Goal: Task Accomplishment & Management: Manage account settings

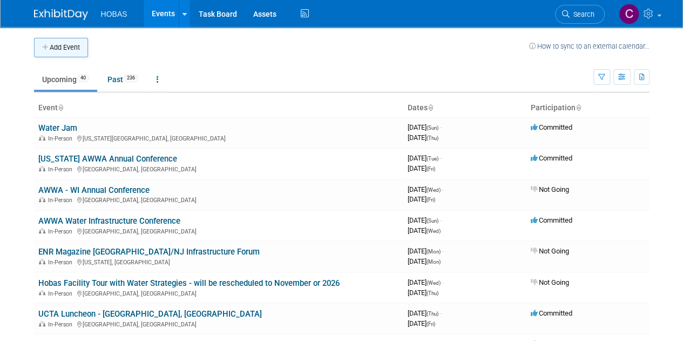
click at [70, 52] on button "Add Event" at bounding box center [61, 47] width 54 height 19
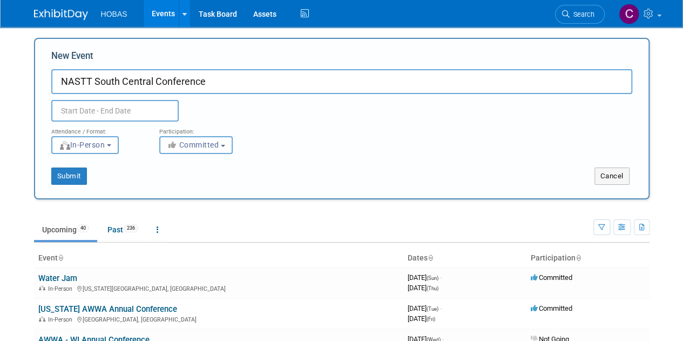
type input "NASTT South Central Conference"
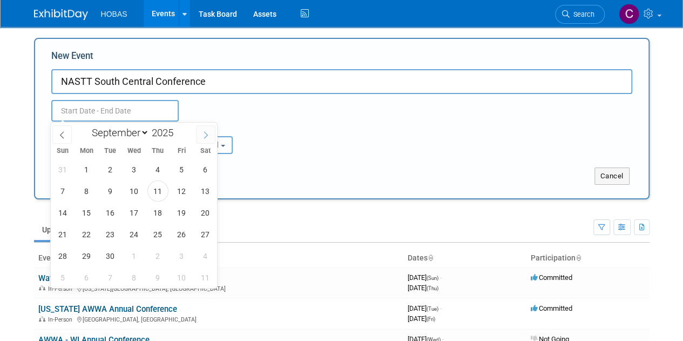
click at [207, 141] on span at bounding box center [205, 134] width 19 height 18
select select "10"
click at [108, 192] on span "4" at bounding box center [110, 190] width 21 height 21
click at [130, 190] on span "5" at bounding box center [134, 190] width 21 height 21
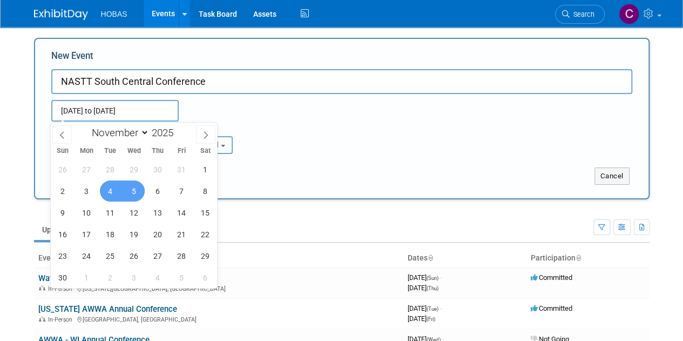
type input "[DATE] to [DATE]"
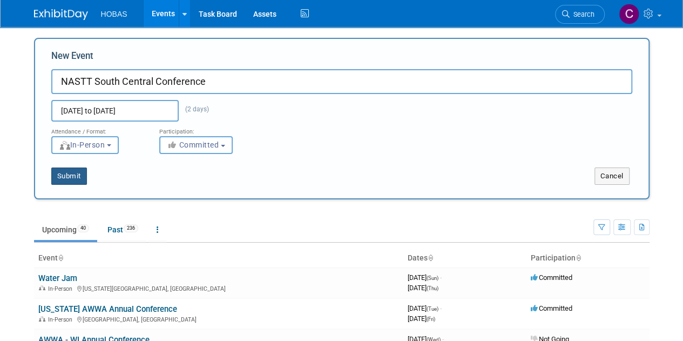
click at [78, 179] on button "Submit" at bounding box center [69, 175] width 36 height 17
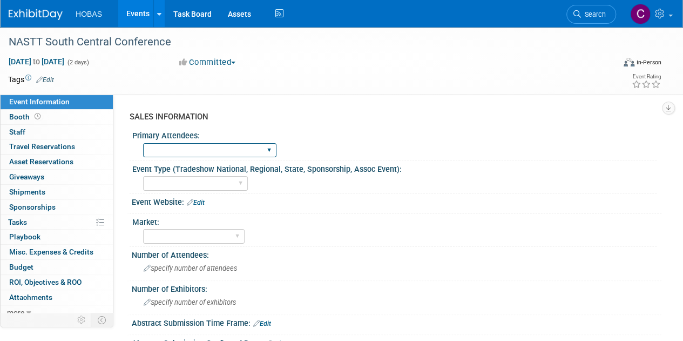
click at [214, 157] on div "Owners Engineers Contractors Owners/Engineers Owners, Engineers & Contractors" at bounding box center [209, 150] width 133 height 20
click at [214, 154] on select "Owners Engineers Contractors Owners/Engineers Owners, Engineers & Contractors" at bounding box center [209, 150] width 133 height 15
select select "Owners"
click at [143, 143] on select "Owners Engineers Contractors Owners/Engineers Owners, Engineers & Contractors" at bounding box center [209, 150] width 133 height 15
click at [214, 181] on select "Tradeshow International Tradeshow National Tradeshow Regional Tradeshow State S…" at bounding box center [195, 183] width 105 height 15
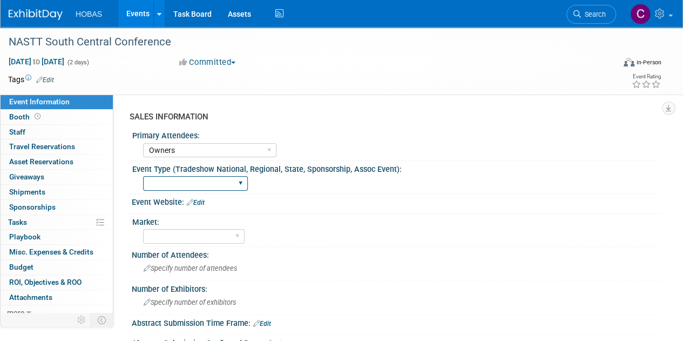
select select "Tradeshow Regional"
click at [143, 176] on select "Tradeshow International Tradeshow National Tradeshow Regional Tradeshow State S…" at bounding box center [195, 183] width 105 height 15
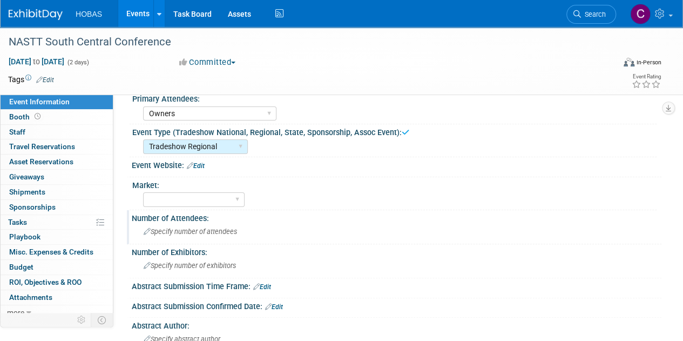
scroll to position [54, 0]
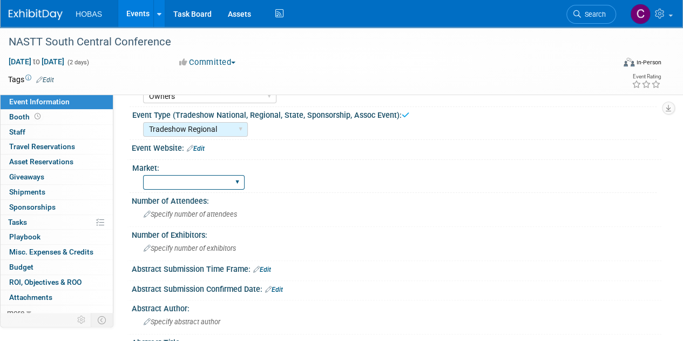
click at [205, 184] on select "Wastewater Water Water AND Wastewater Trenchless Hydro Power Irrigation Other" at bounding box center [194, 182] width 102 height 15
click at [207, 188] on select "Wastewater Water Water AND Wastewater Trenchless Hydro Power Irrigation Other" at bounding box center [194, 182] width 102 height 15
select select "Trenchless"
click at [143, 175] on select "Wastewater Water Water AND Wastewater Trenchless Hydro Power Irrigation Other" at bounding box center [194, 182] width 102 height 15
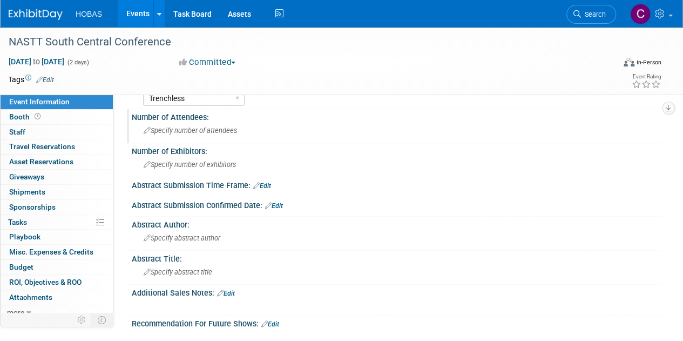
scroll to position [162, 0]
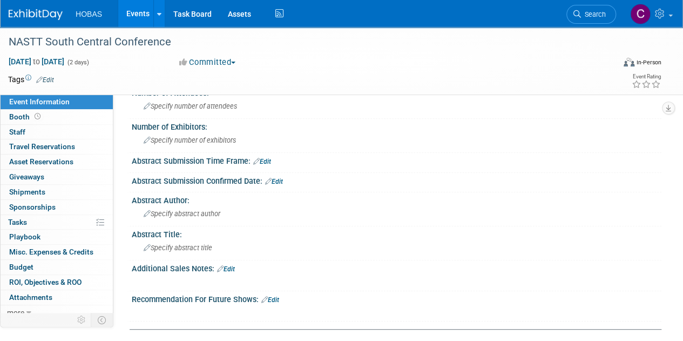
click at [271, 179] on icon at bounding box center [268, 181] width 6 height 7
select select "8"
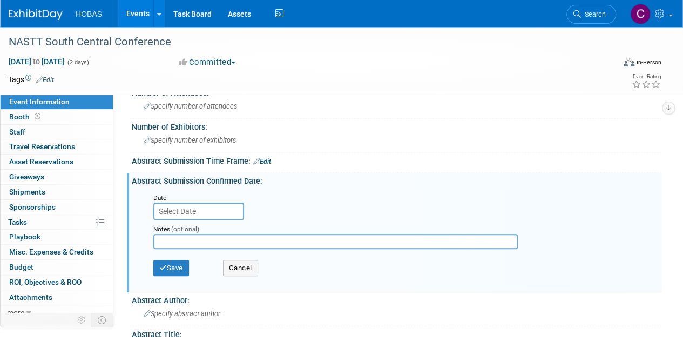
click at [228, 209] on input "text" at bounding box center [198, 210] width 91 height 17
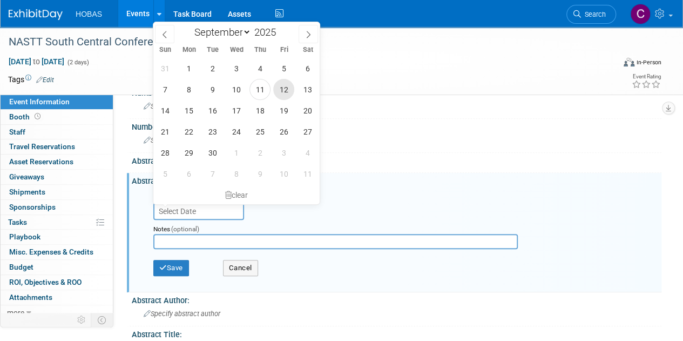
click at [276, 86] on span "12" at bounding box center [283, 89] width 21 height 21
type input "[DATE]"
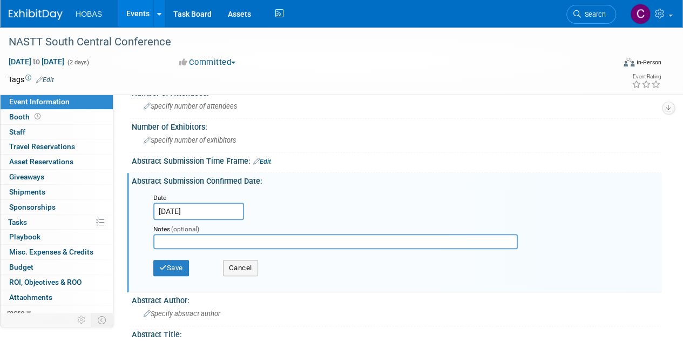
click at [230, 238] on input "text" at bounding box center [335, 241] width 364 height 15
type input "[PERSON_NAME] submitted abstract."
click at [181, 267] on button "Save" at bounding box center [171, 268] width 36 height 16
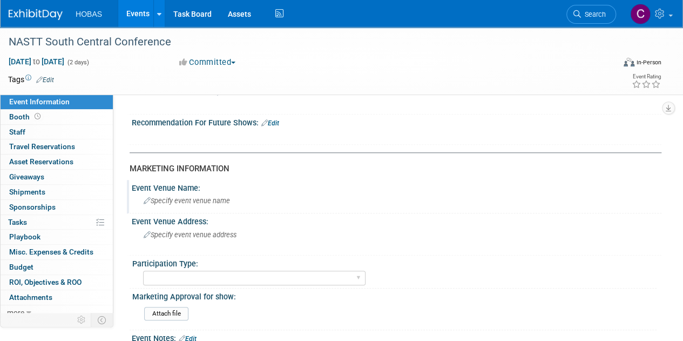
scroll to position [378, 0]
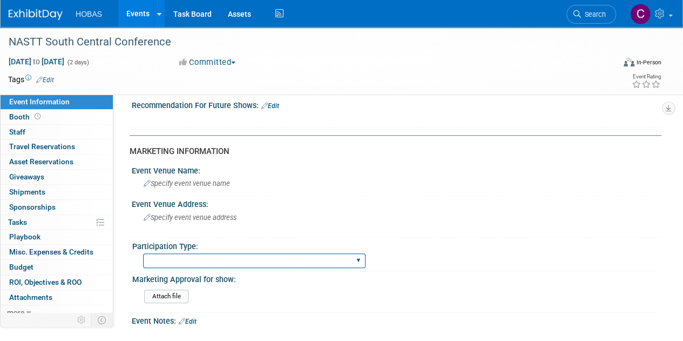
click at [222, 255] on select "Attending only Exhibiting Sponsorship only Exhibiting and Sponsoring Exhibiting…" at bounding box center [254, 260] width 222 height 15
click at [143, 253] on select "Attending only Exhibiting Sponsorship only Exhibiting and Sponsoring Exhibiting…" at bounding box center [254, 260] width 222 height 15
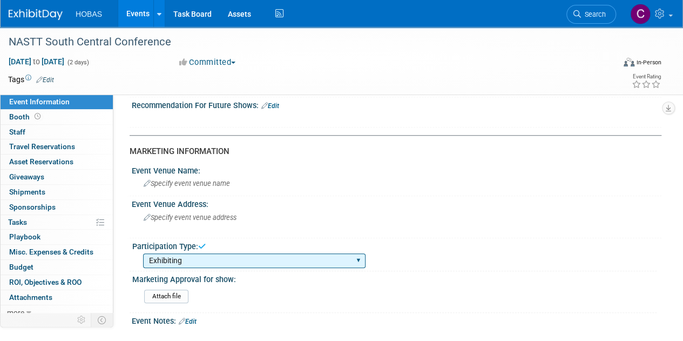
click at [228, 258] on select "Attending only Exhibiting Sponsorship only Exhibiting and Sponsoring Exhibiting…" at bounding box center [254, 260] width 222 height 15
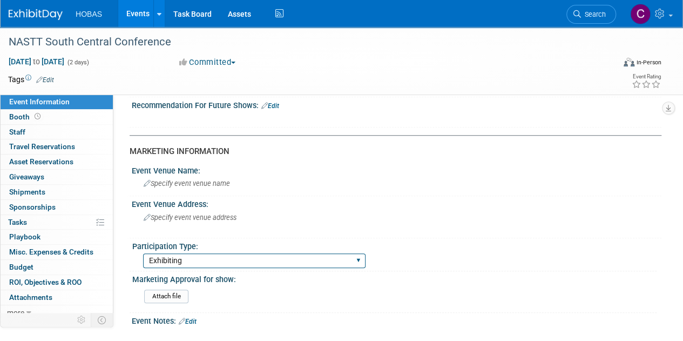
select select "Exhibiting - Sales Managed - Minimal Marketing Involvement"
click at [143, 253] on select "Attending only Exhibiting Sponsorship only Exhibiting and Sponsoring Exhibiting…" at bounding box center [254, 260] width 222 height 15
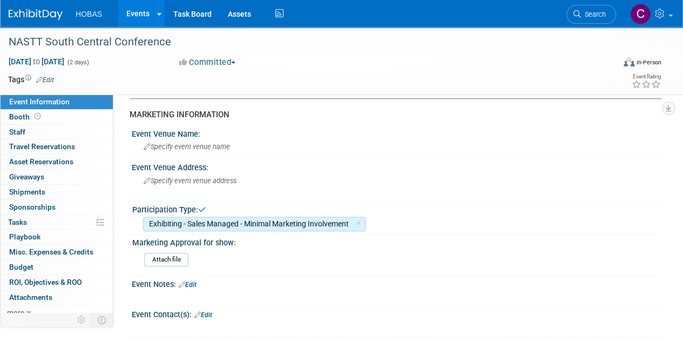
scroll to position [432, 0]
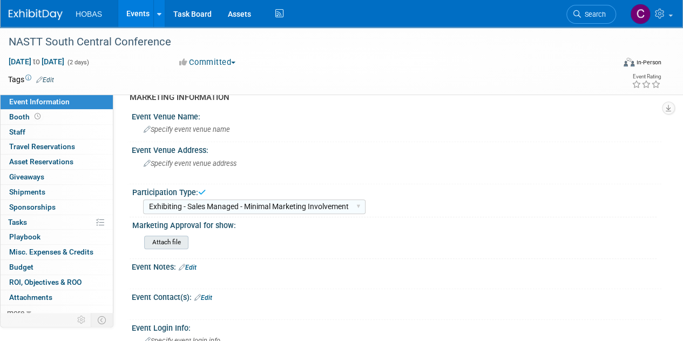
click at [175, 241] on input "file" at bounding box center [114, 242] width 147 height 12
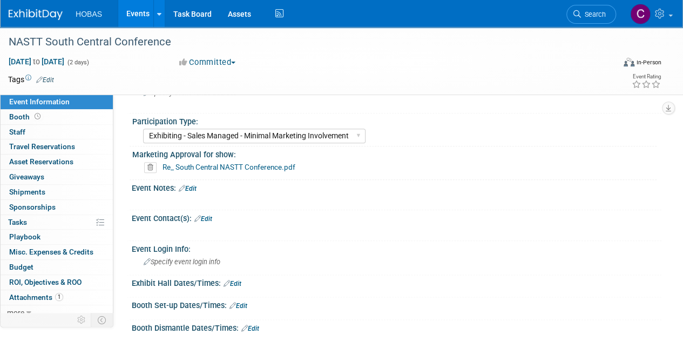
scroll to position [486, 0]
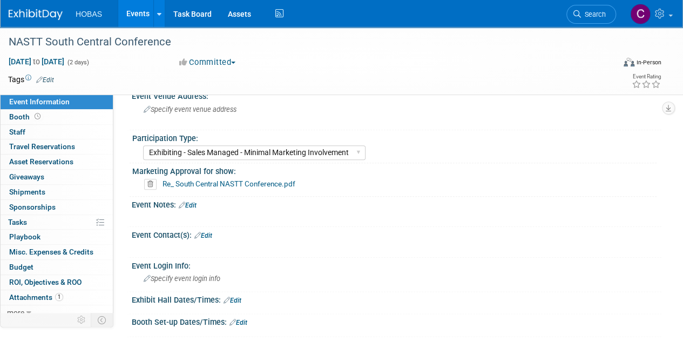
click at [184, 202] on icon at bounding box center [182, 204] width 6 height 7
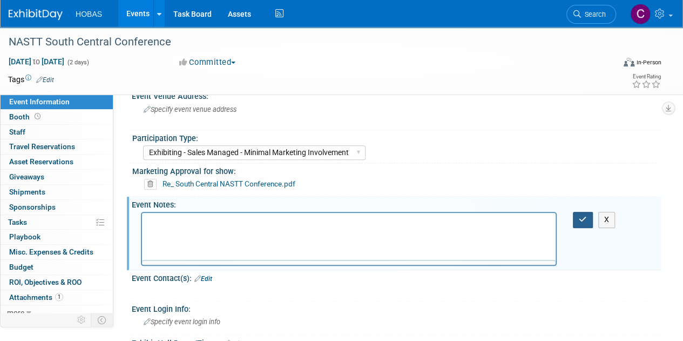
scroll to position [0, 0]
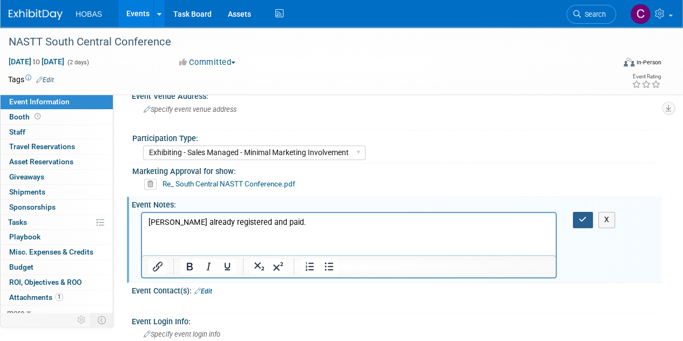
click at [578, 215] on button "button" at bounding box center [583, 220] width 20 height 16
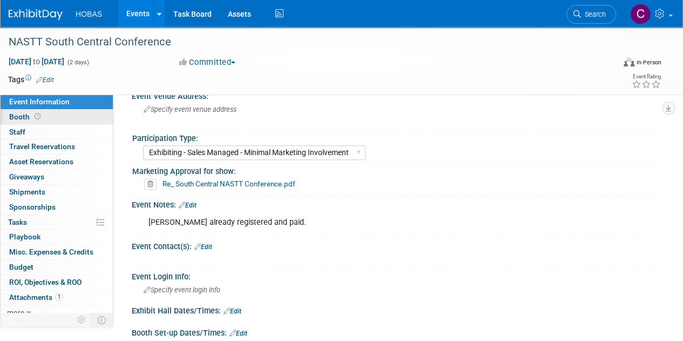
click at [22, 119] on span "Booth" at bounding box center [25, 116] width 33 height 9
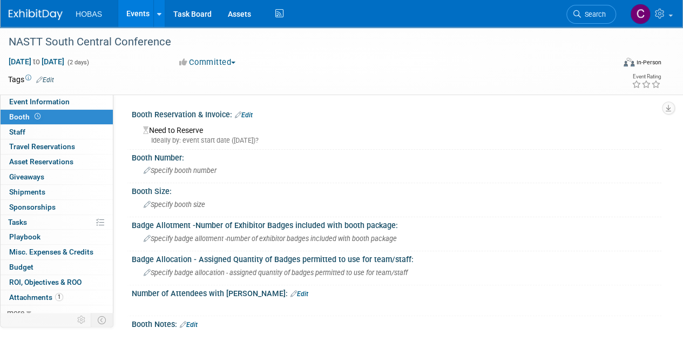
click at [239, 114] on icon at bounding box center [238, 114] width 6 height 7
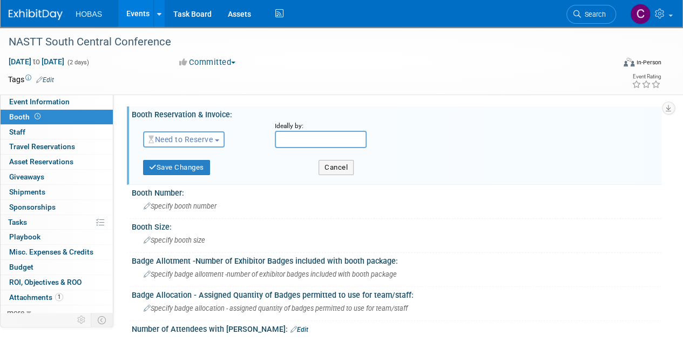
click at [213, 142] on span "Need to Reserve" at bounding box center [180, 139] width 64 height 9
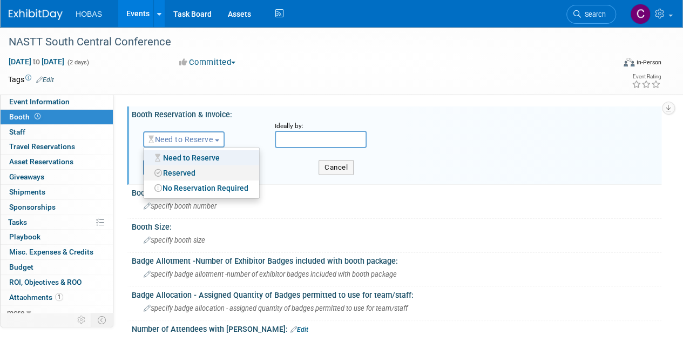
click at [204, 170] on link "Reserved" at bounding box center [202, 172] width 116 height 15
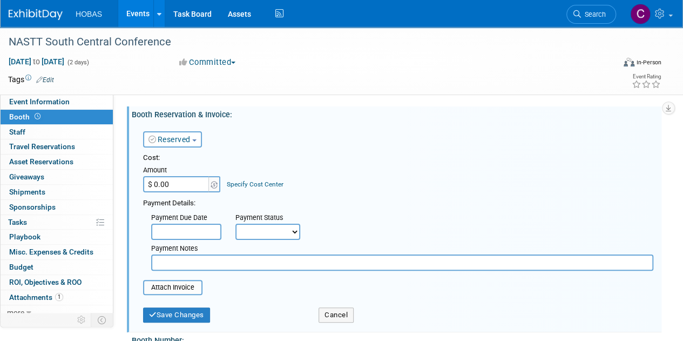
click at [186, 187] on input "$ 0.00" at bounding box center [176, 184] width 67 height 16
click at [345, 190] on div "Cost: Amount $ 0.00 Specify Cost Center Cost Center -- Not Specified --" at bounding box center [398, 172] width 510 height 39
click at [214, 261] on input "text" at bounding box center [402, 262] width 502 height 16
click at [428, 200] on div "Payment Details:" at bounding box center [398, 201] width 510 height 13
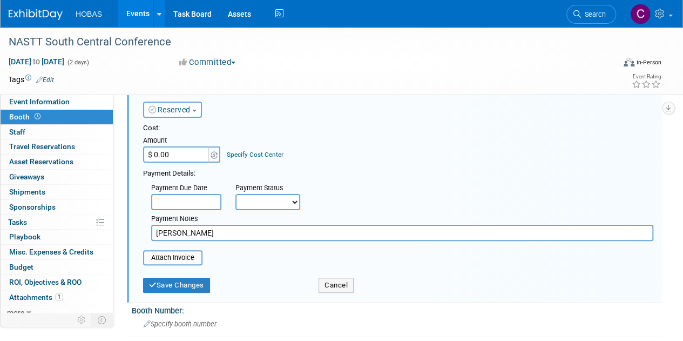
scroll to position [54, 0]
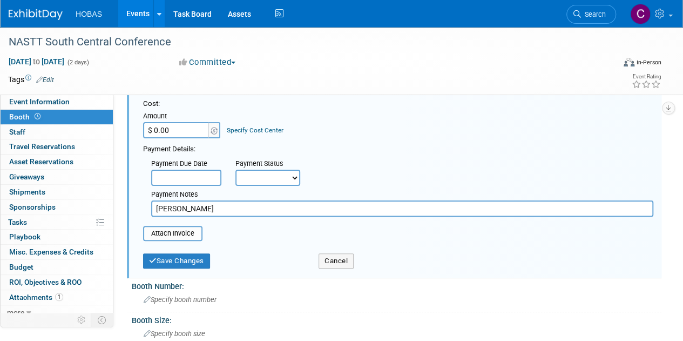
click at [191, 207] on input "[PERSON_NAME]" at bounding box center [402, 208] width 502 height 16
type input "[PERSON_NAME] [DATE]"
click at [188, 234] on input "file" at bounding box center [137, 233] width 129 height 13
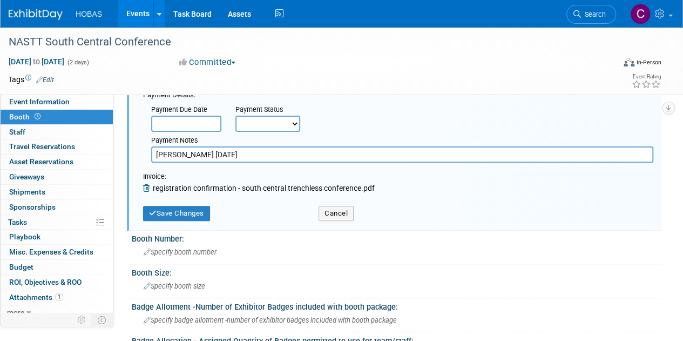
scroll to position [162, 0]
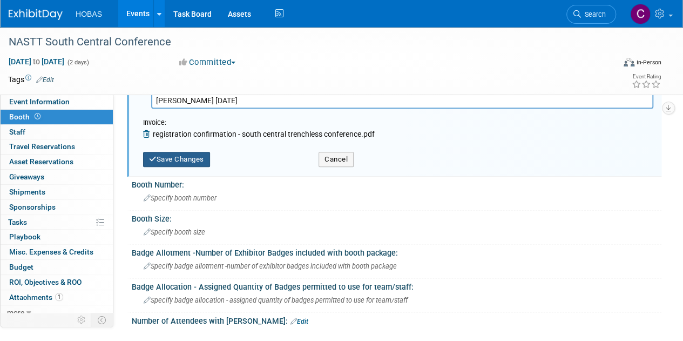
click at [185, 166] on button "Save Changes" at bounding box center [176, 159] width 67 height 15
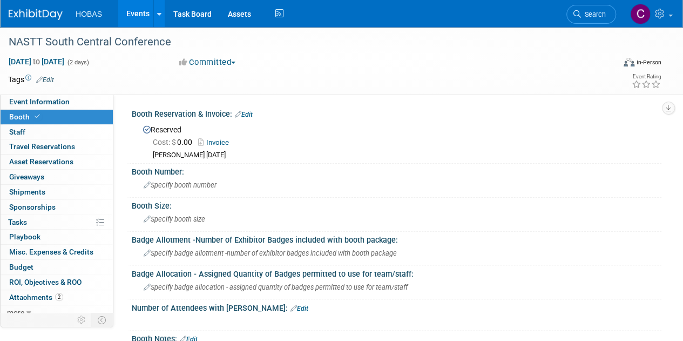
scroll to position [0, 0]
click at [15, 129] on span "Staff 0" at bounding box center [17, 131] width 16 height 9
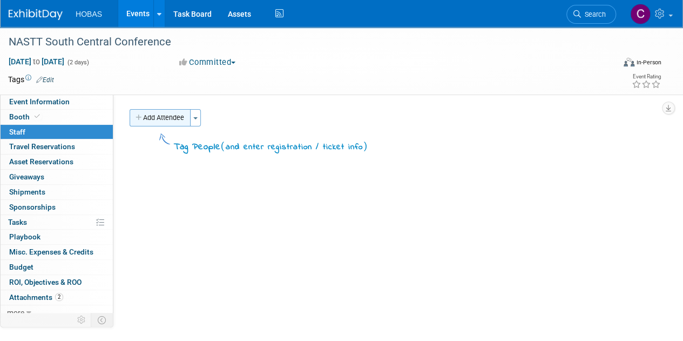
click at [178, 118] on button "Add Attendee" at bounding box center [160, 117] width 61 height 17
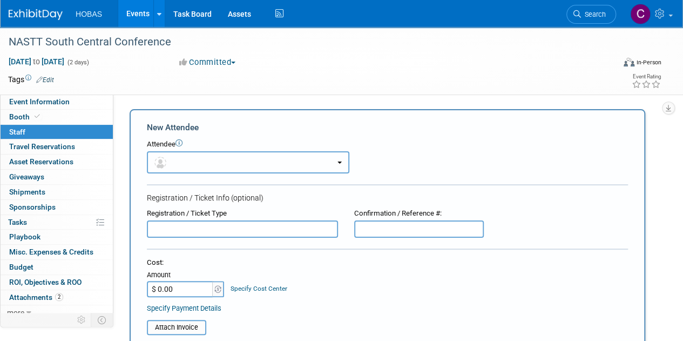
click at [180, 158] on button "button" at bounding box center [248, 162] width 202 height 22
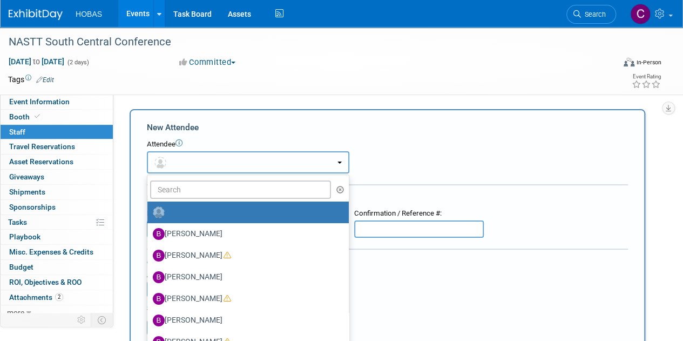
click at [206, 163] on button "button" at bounding box center [248, 162] width 202 height 22
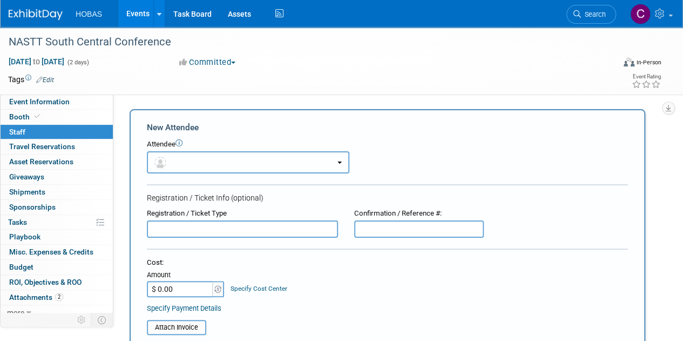
click at [207, 160] on button "button" at bounding box center [248, 162] width 202 height 22
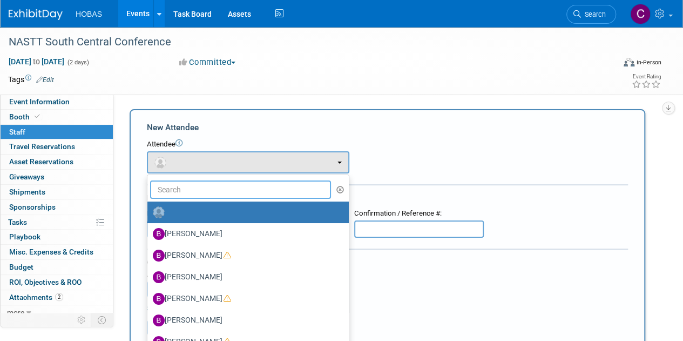
click at [206, 192] on input "text" at bounding box center [240, 189] width 181 height 18
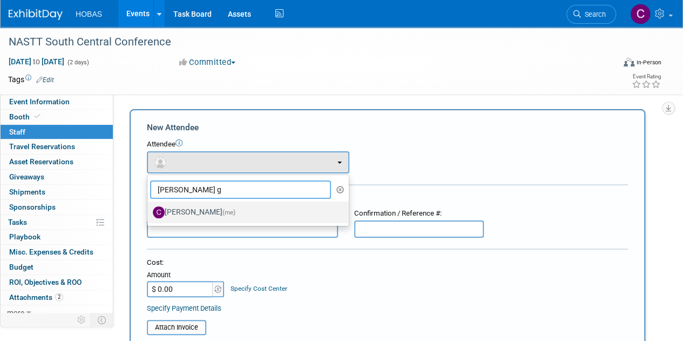
type input "[PERSON_NAME] g"
click at [211, 210] on label "[PERSON_NAME] (me)" at bounding box center [245, 212] width 185 height 17
click at [149, 210] on input "[PERSON_NAME] (me)" at bounding box center [145, 210] width 7 height 7
select select "b3151f3e-feaa-4c84-b0df-4d0ee9fd1643"
select select "4"
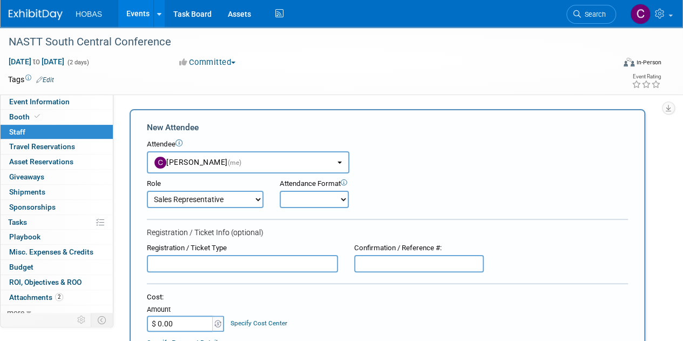
click at [315, 205] on select "Onsite Remote" at bounding box center [314, 199] width 69 height 17
select select "1"
click at [280, 191] on select "Onsite Remote" at bounding box center [314, 199] width 69 height 17
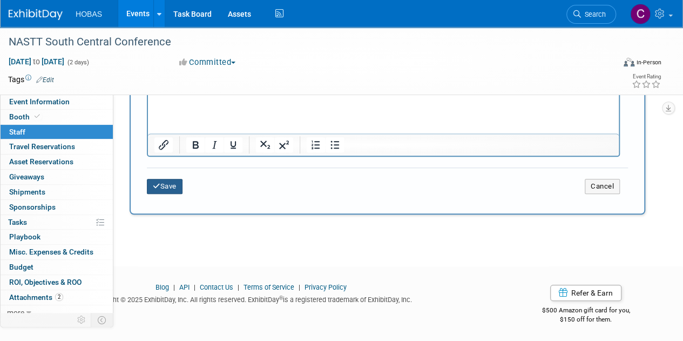
click at [168, 184] on button "Save" at bounding box center [165, 186] width 36 height 15
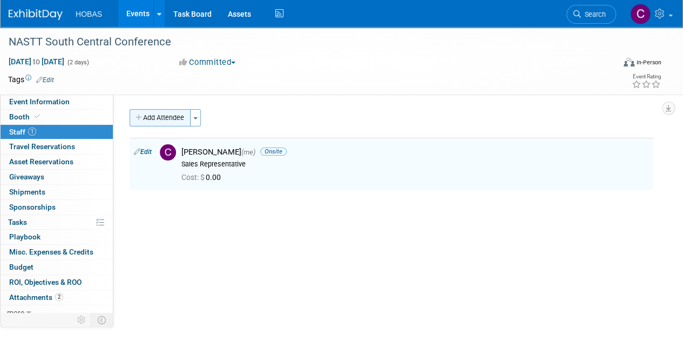
click at [181, 119] on button "Add Attendee" at bounding box center [160, 117] width 61 height 17
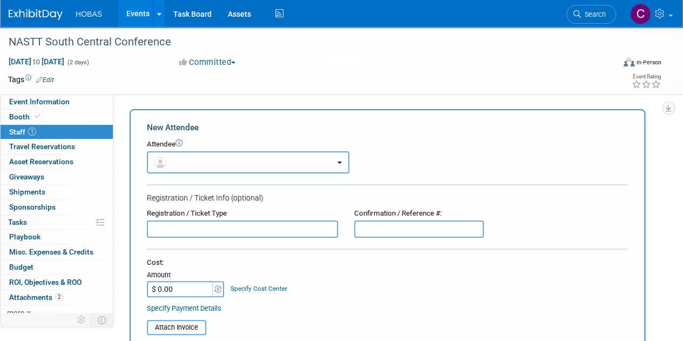
click at [204, 163] on button "button" at bounding box center [248, 162] width 202 height 22
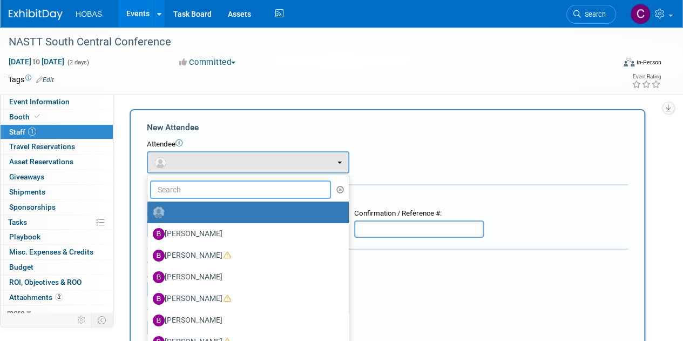
click at [208, 181] on input "text" at bounding box center [240, 189] width 181 height 18
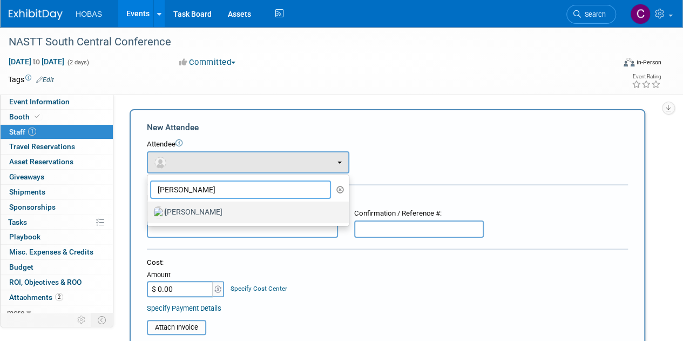
type input "[PERSON_NAME]"
click at [219, 206] on label "[PERSON_NAME]" at bounding box center [245, 212] width 185 height 17
click at [149, 207] on input "[PERSON_NAME]" at bounding box center [145, 210] width 7 height 7
select select "5e0a081c-38ba-4ce6-9264-429104ef64d5"
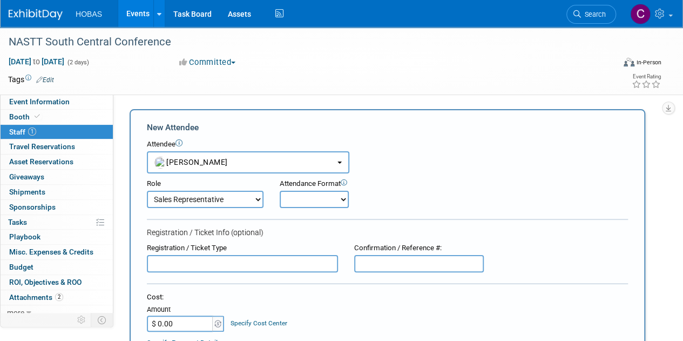
click at [251, 200] on select "Demonstrator Engineer Host Planner Presenter Sales Representative Set-up/Disman…" at bounding box center [205, 199] width 117 height 17
select select "5"
click at [147, 191] on select "Demonstrator Engineer Host Planner Presenter Sales Representative Set-up/Disman…" at bounding box center [205, 199] width 117 height 17
click at [308, 195] on select "Onsite Remote" at bounding box center [314, 199] width 69 height 17
select select "1"
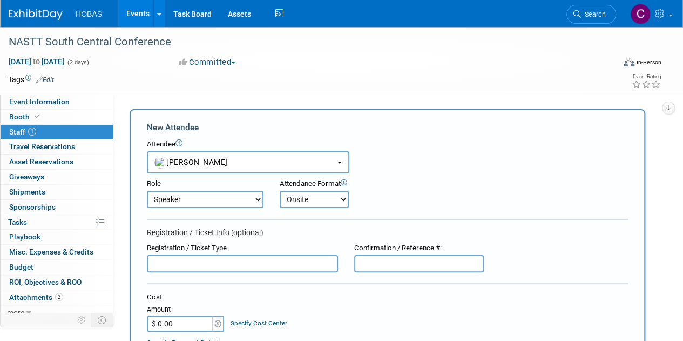
click at [280, 191] on select "Onsite Remote" at bounding box center [314, 199] width 69 height 17
click at [409, 207] on div "Role Demonstrator Engineer Host Planner Presenter Onsite Remote" at bounding box center [387, 190] width 497 height 35
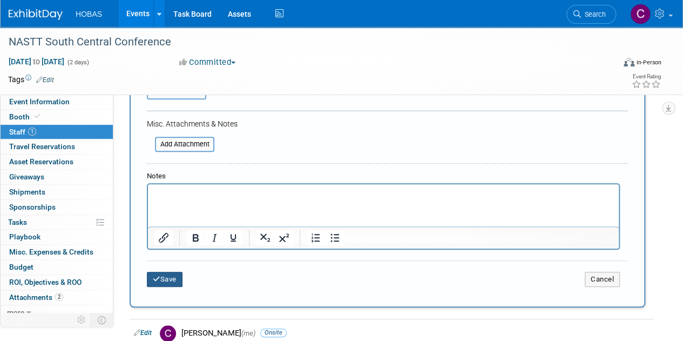
click at [170, 282] on button "Save" at bounding box center [165, 279] width 36 height 15
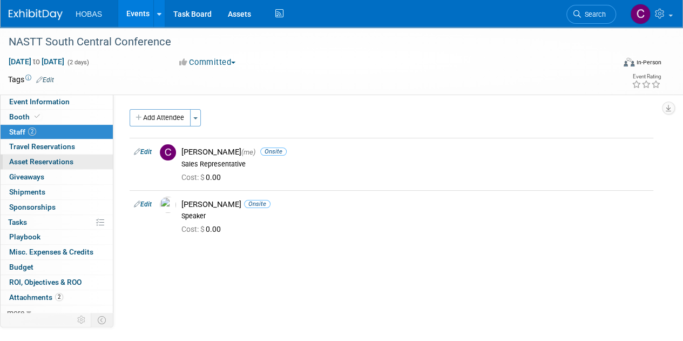
click at [38, 164] on span "Asset Reservations 0" at bounding box center [41, 161] width 64 height 9
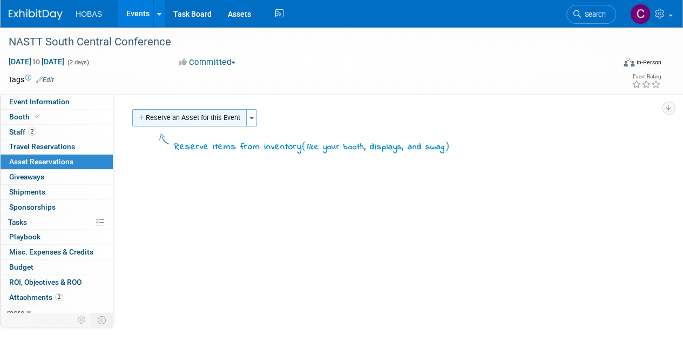
click at [207, 118] on button "Reserve an Asset for this Event" at bounding box center [189, 117] width 114 height 17
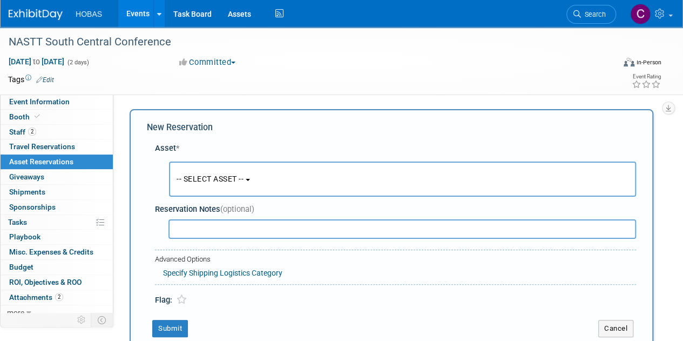
scroll to position [10, 0]
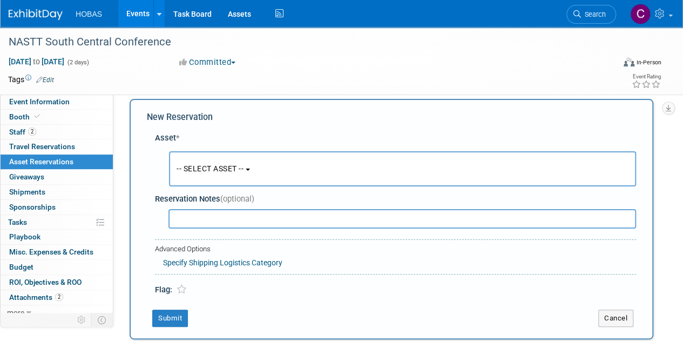
click at [220, 154] on button "-- SELECT ASSET --" at bounding box center [402, 168] width 467 height 35
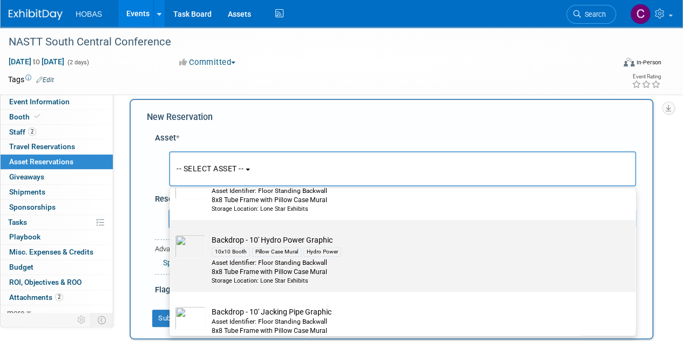
scroll to position [324, 0]
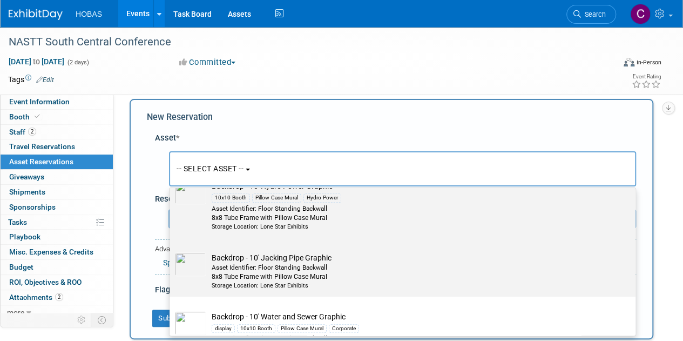
click at [367, 263] on div "Asset Identifier: Floor Standing Backwall" at bounding box center [413, 267] width 402 height 9
click at [171, 251] on input "Backdrop - 10' Jacking Pipe Graphic Asset Identifier: Floor Standing Backwall 8…" at bounding box center [167, 247] width 7 height 7
select select "10713424"
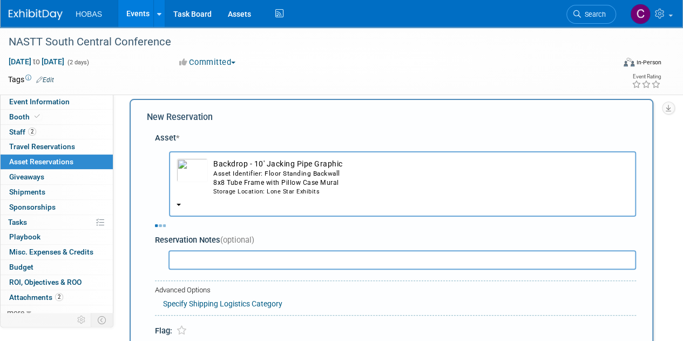
select select "10"
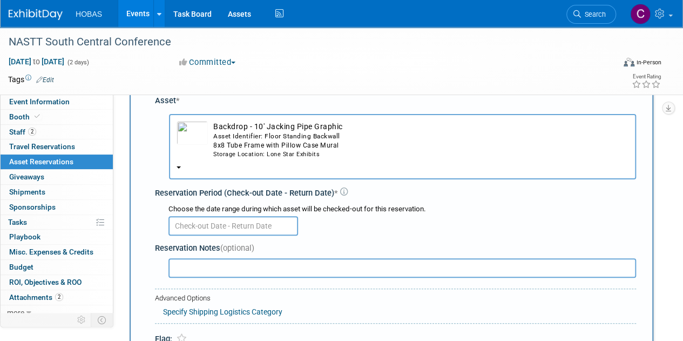
scroll to position [64, 0]
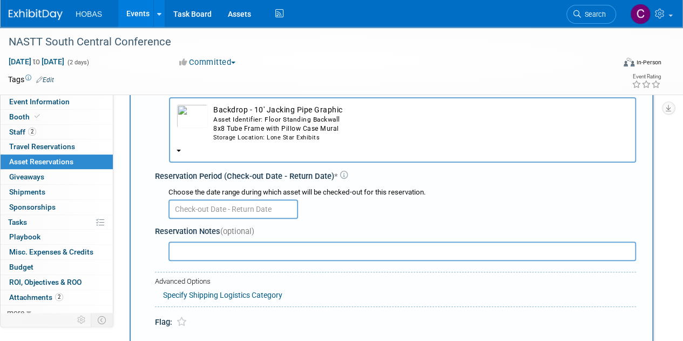
click at [263, 209] on input "text" at bounding box center [233, 208] width 130 height 19
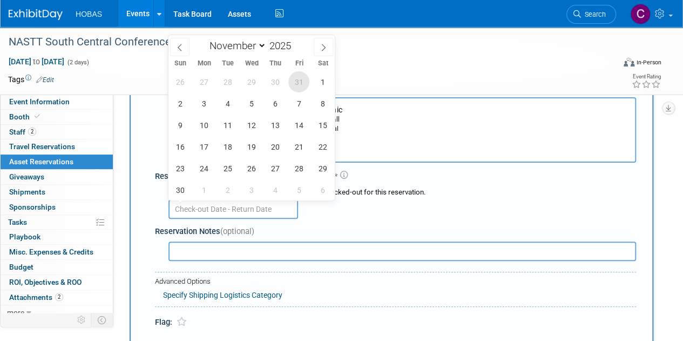
click at [296, 83] on span "31" at bounding box center [298, 81] width 21 height 21
type input "[DATE]"
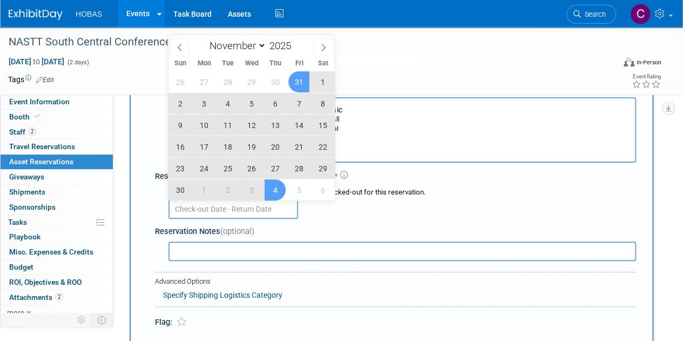
click at [335, 226] on div "Reservation Notes (optional)" at bounding box center [395, 231] width 481 height 11
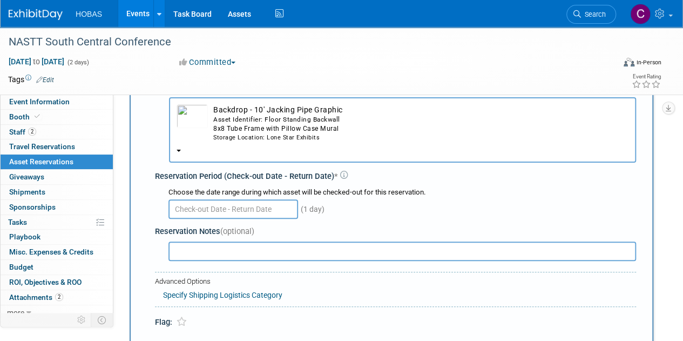
click at [255, 205] on input "text" at bounding box center [233, 208] width 130 height 19
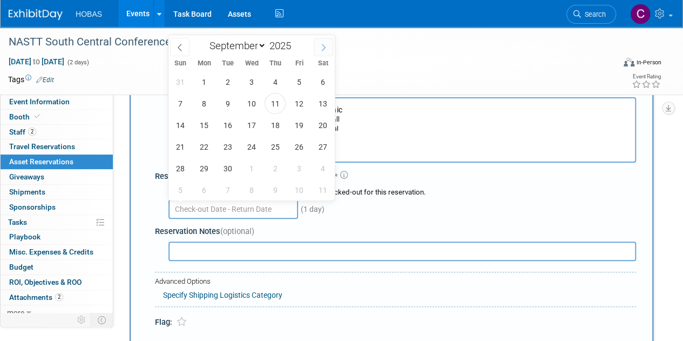
click at [325, 51] on span at bounding box center [323, 47] width 19 height 18
select select "9"
click at [301, 165] on span "31" at bounding box center [298, 168] width 21 height 21
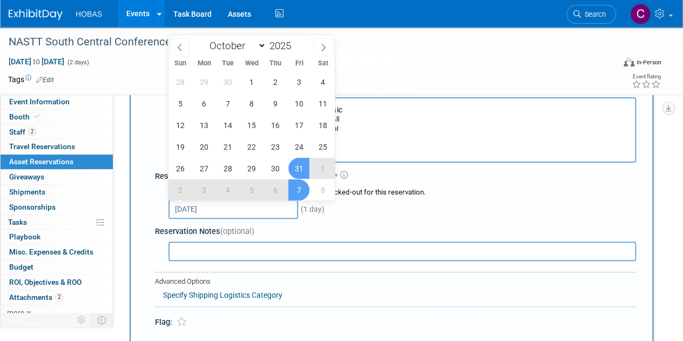
click at [302, 191] on span "7" at bounding box center [298, 189] width 21 height 21
type input "[DATE] to [DATE]"
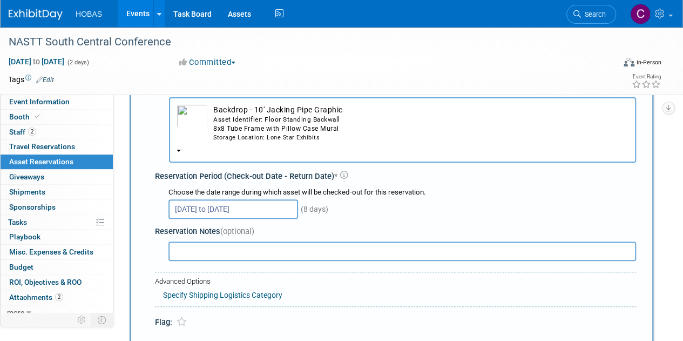
scroll to position [118, 0]
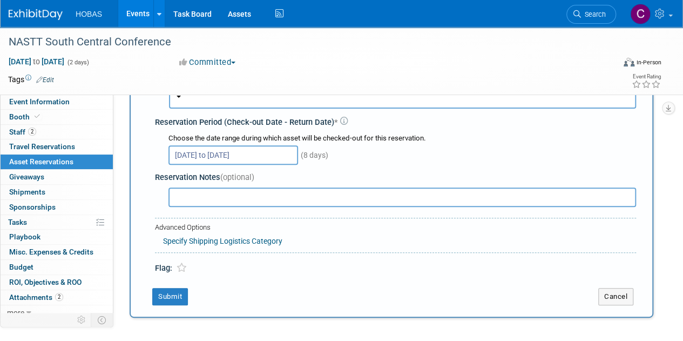
click at [285, 198] on input "text" at bounding box center [402, 196] width 468 height 19
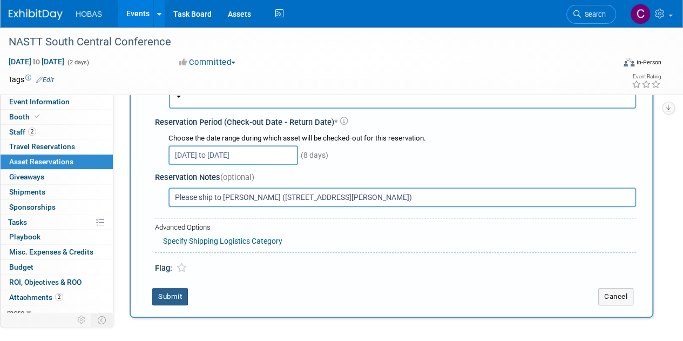
type input "Please ship to [PERSON_NAME] ([STREET_ADDRESS][PERSON_NAME])"
click at [174, 294] on button "Submit" at bounding box center [170, 296] width 36 height 17
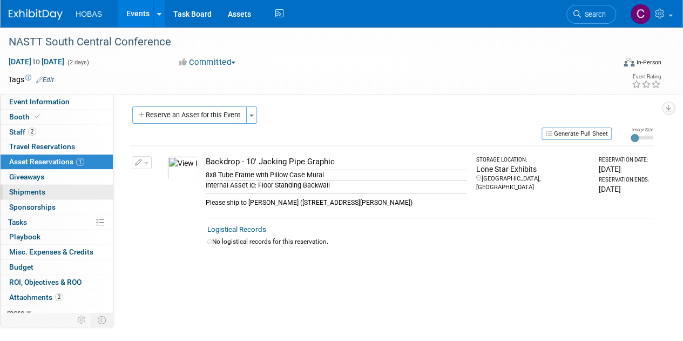
scroll to position [0, 0]
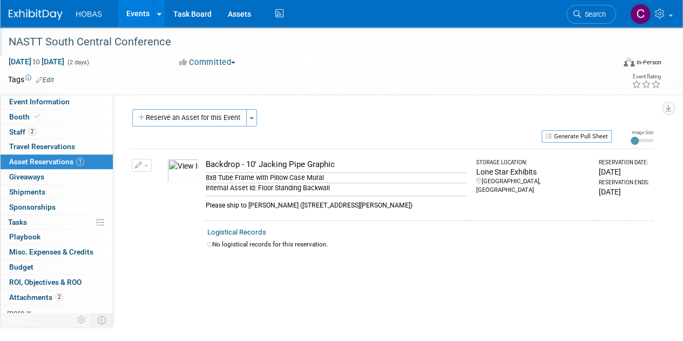
drag, startPoint x: 173, startPoint y: 42, endPoint x: 1, endPoint y: 28, distance: 172.3
click at [1, 28] on div "NASTT South Central Conference" at bounding box center [307, 41] width 614 height 29
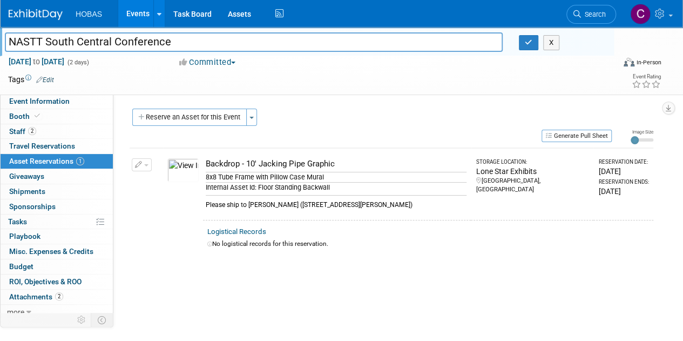
drag, startPoint x: 179, startPoint y: 46, endPoint x: 0, endPoint y: 37, distance: 179.5
click at [0, 37] on div "NASTT South Central Conference" at bounding box center [254, 43] width 514 height 16
click at [399, 83] on td at bounding box center [302, 79] width 496 height 11
